Goal: Task Accomplishment & Management: Manage account settings

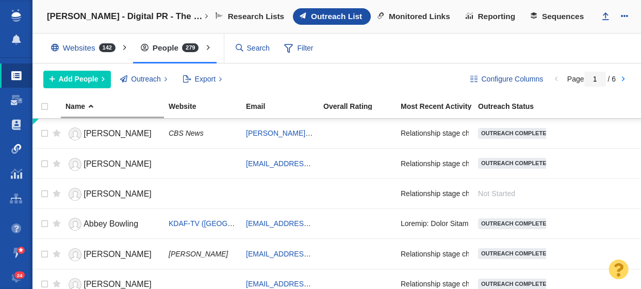
click at [15, 149] on span at bounding box center [16, 149] width 10 height 10
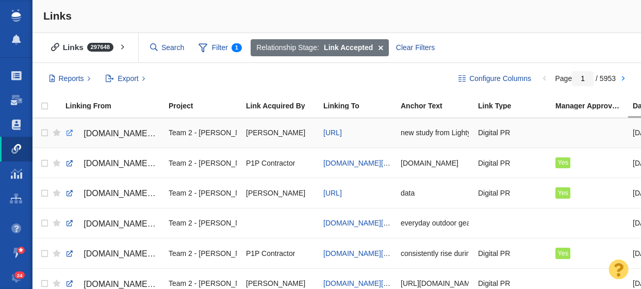
click at [70, 134] on link at bounding box center [69, 132] width 9 height 9
checkbox input "true"
click at [45, 134] on input "checkbox" at bounding box center [43, 133] width 15 height 23
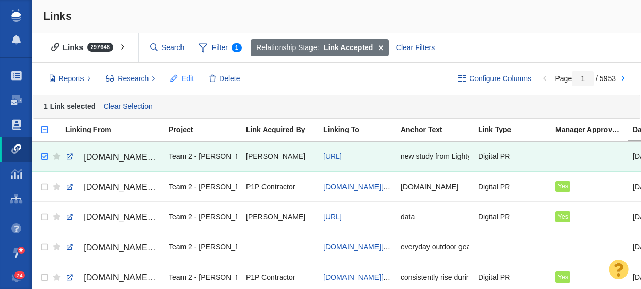
click at [185, 79] on span "Edit" at bounding box center [187, 78] width 12 height 11
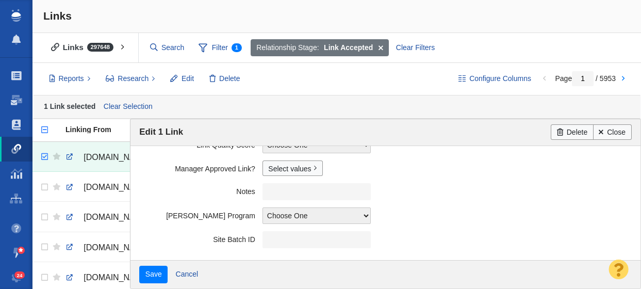
scroll to position [310, 0]
click at [288, 168] on link "Select values" at bounding box center [292, 166] width 60 height 15
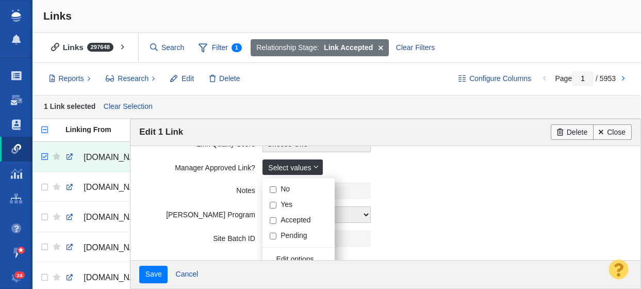
click at [274, 207] on input "Yes" at bounding box center [273, 205] width 7 height 7
checkbox input "true"
click at [161, 202] on field "Notes" at bounding box center [385, 190] width 492 height 24
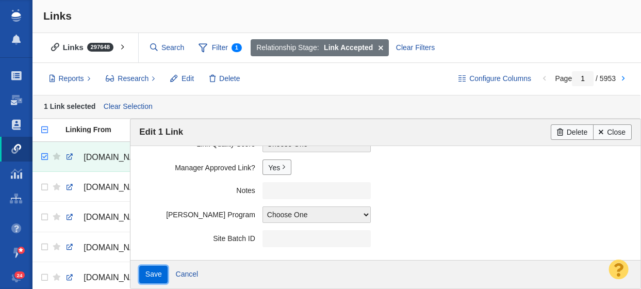
click at [151, 276] on input "Save" at bounding box center [153, 274] width 28 height 18
